Goal: Contribute content: Add original content to the website for others to see

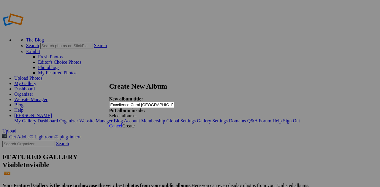
type input "Excellence Coral Playa Mujeres"
click at [135, 124] on span "Create" at bounding box center [128, 126] width 12 height 5
